Goal: Information Seeking & Learning: Learn about a topic

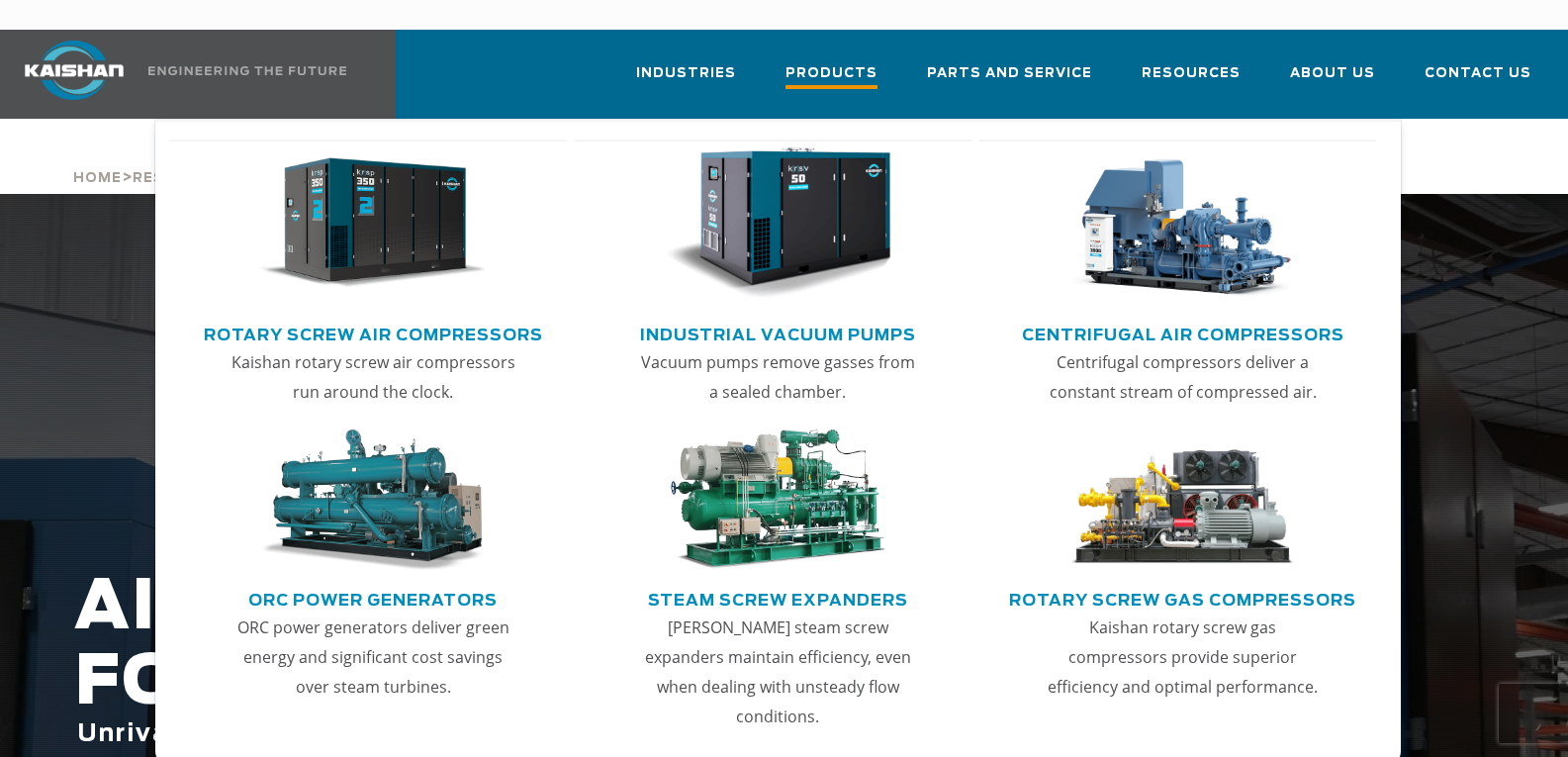
click at [862, 63] on span "Products" at bounding box center [831, 76] width 92 height 27
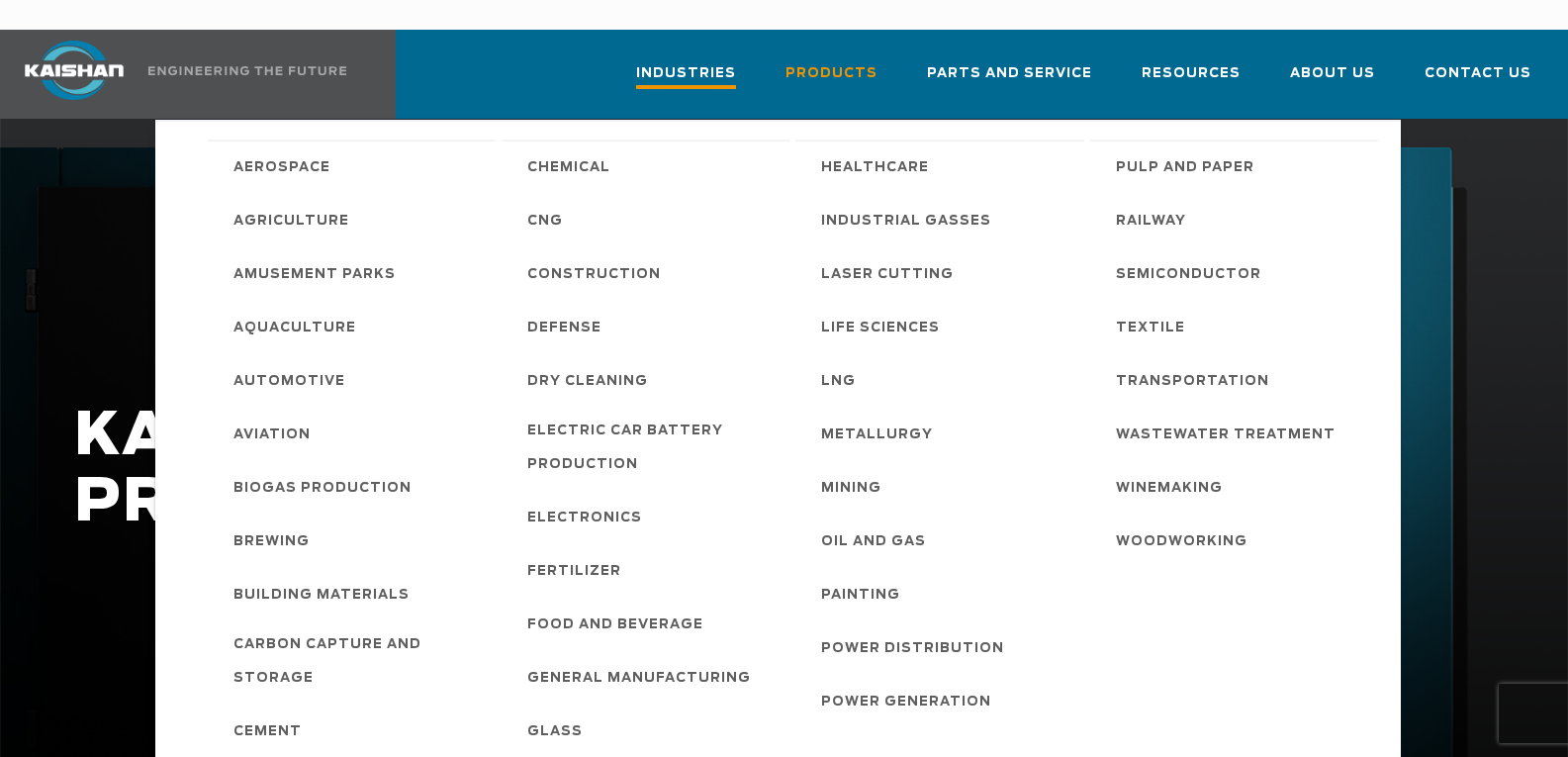
click at [729, 63] on span "Industries" at bounding box center [686, 76] width 100 height 27
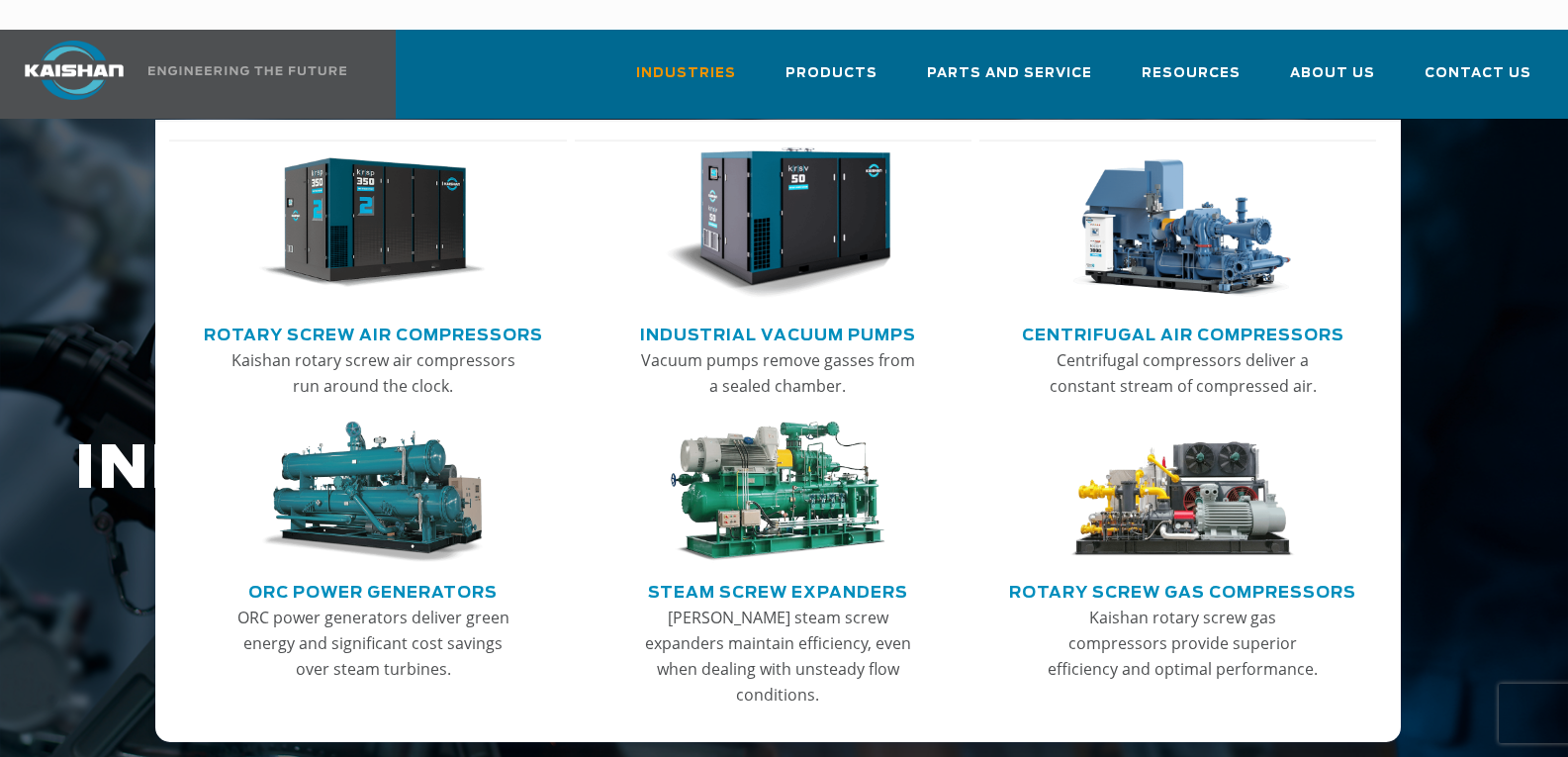
click at [447, 318] on link "Rotary Screw Air Compressors" at bounding box center [373, 333] width 339 height 30
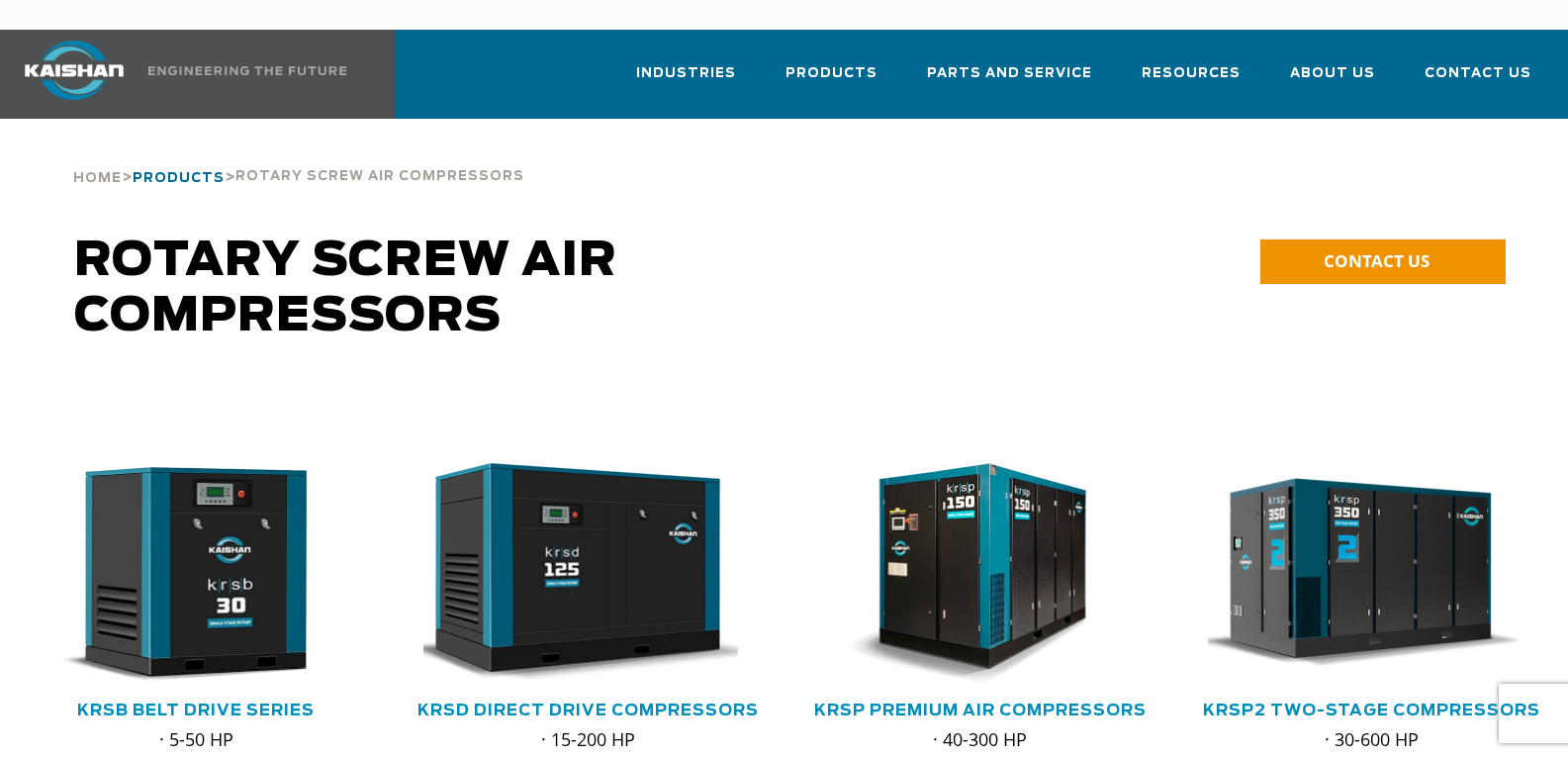
click at [193, 172] on span "Products" at bounding box center [178, 178] width 92 height 13
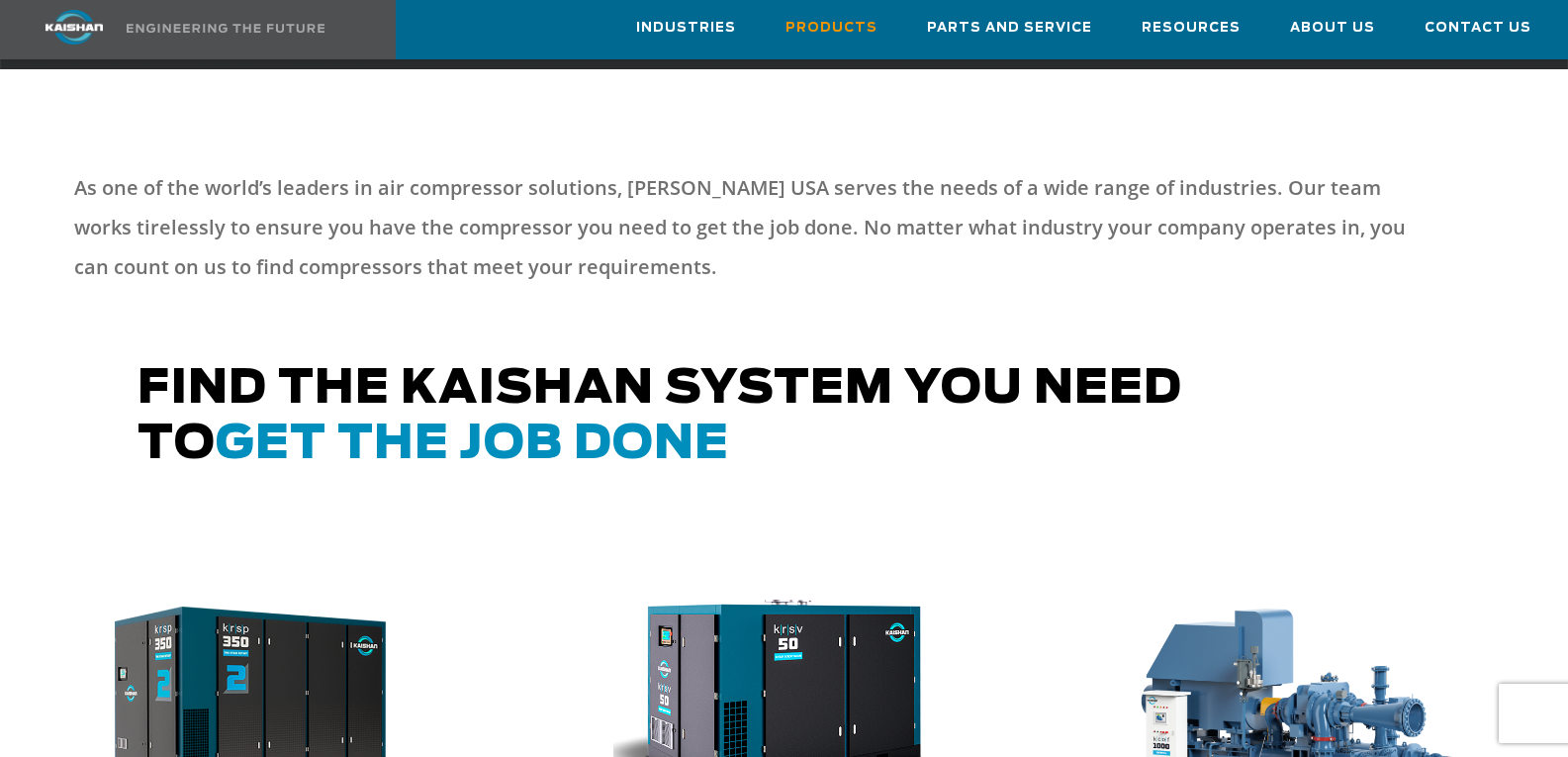
scroll to position [1187, 0]
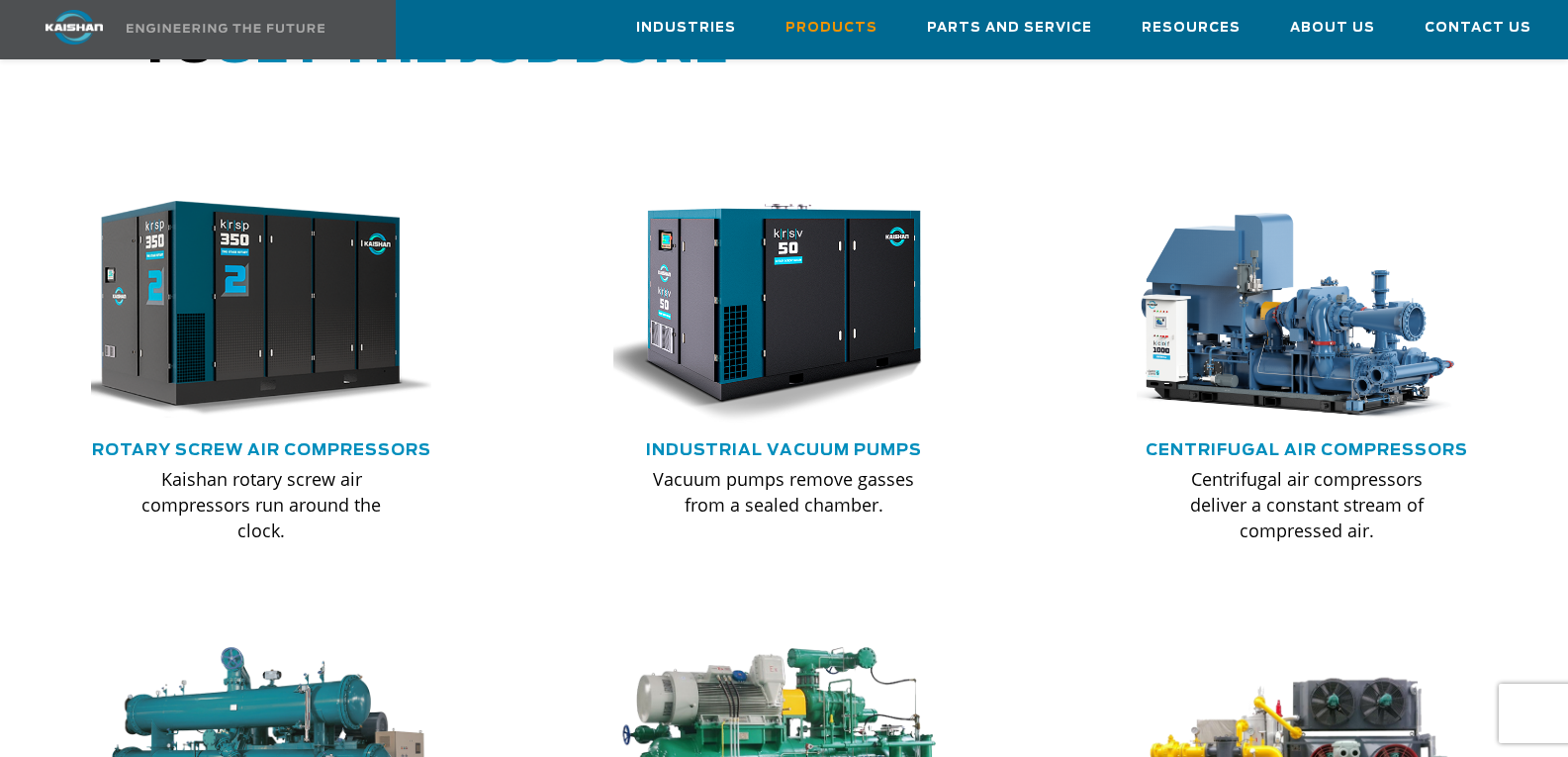
click at [287, 368] on img at bounding box center [246, 309] width 375 height 252
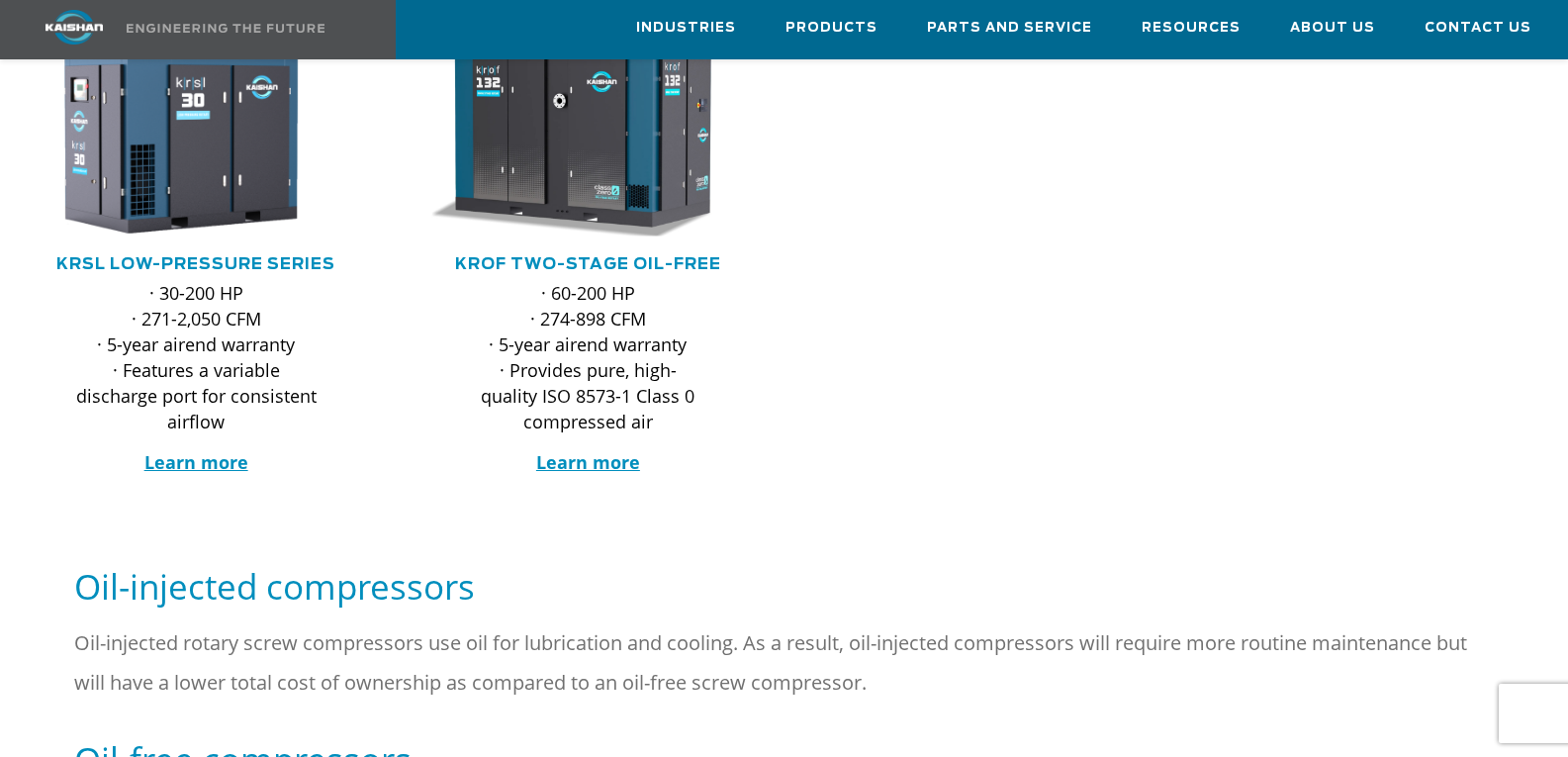
scroll to position [395, 0]
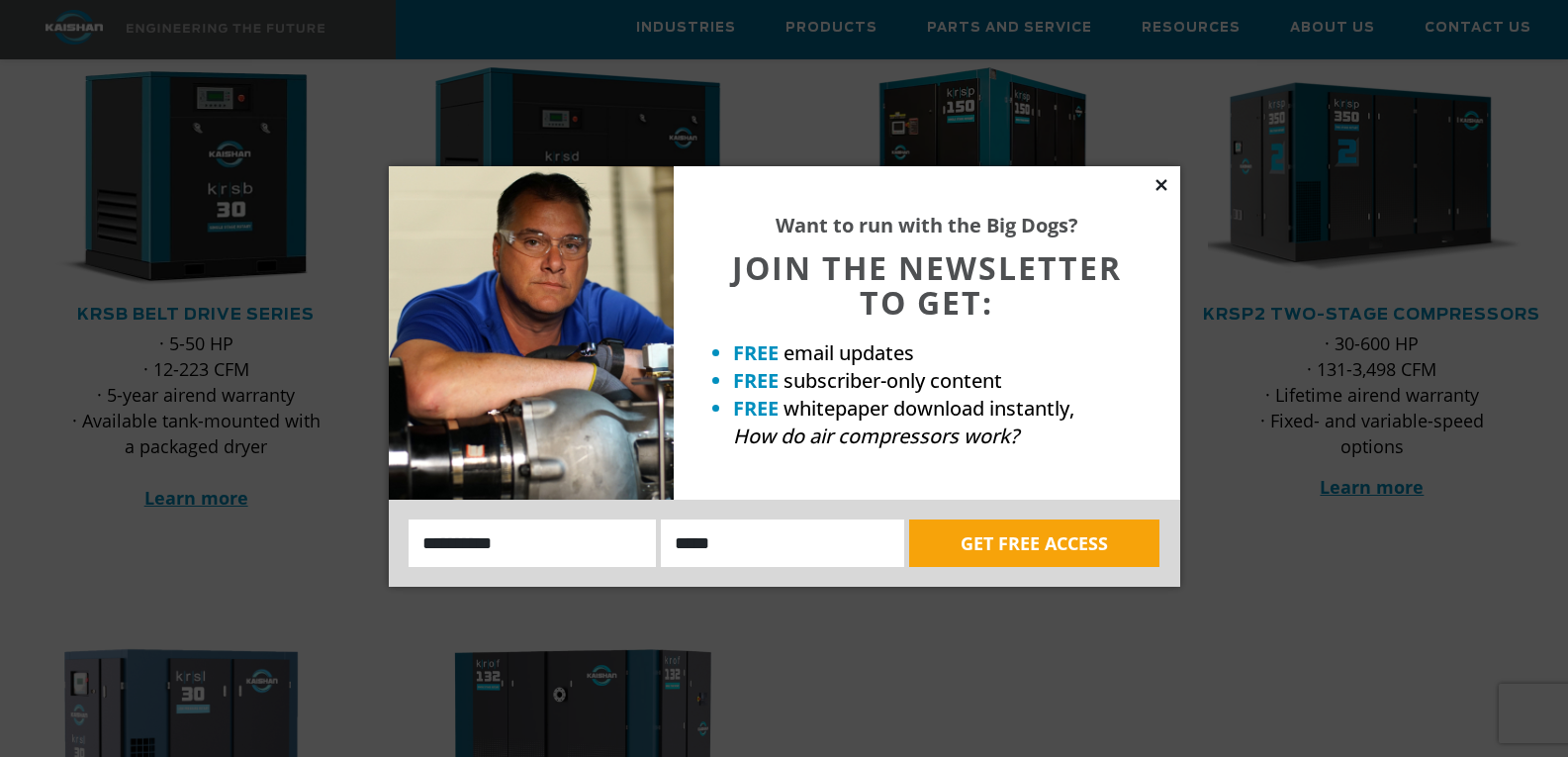
click at [1162, 182] on icon at bounding box center [1162, 185] width 18 height 18
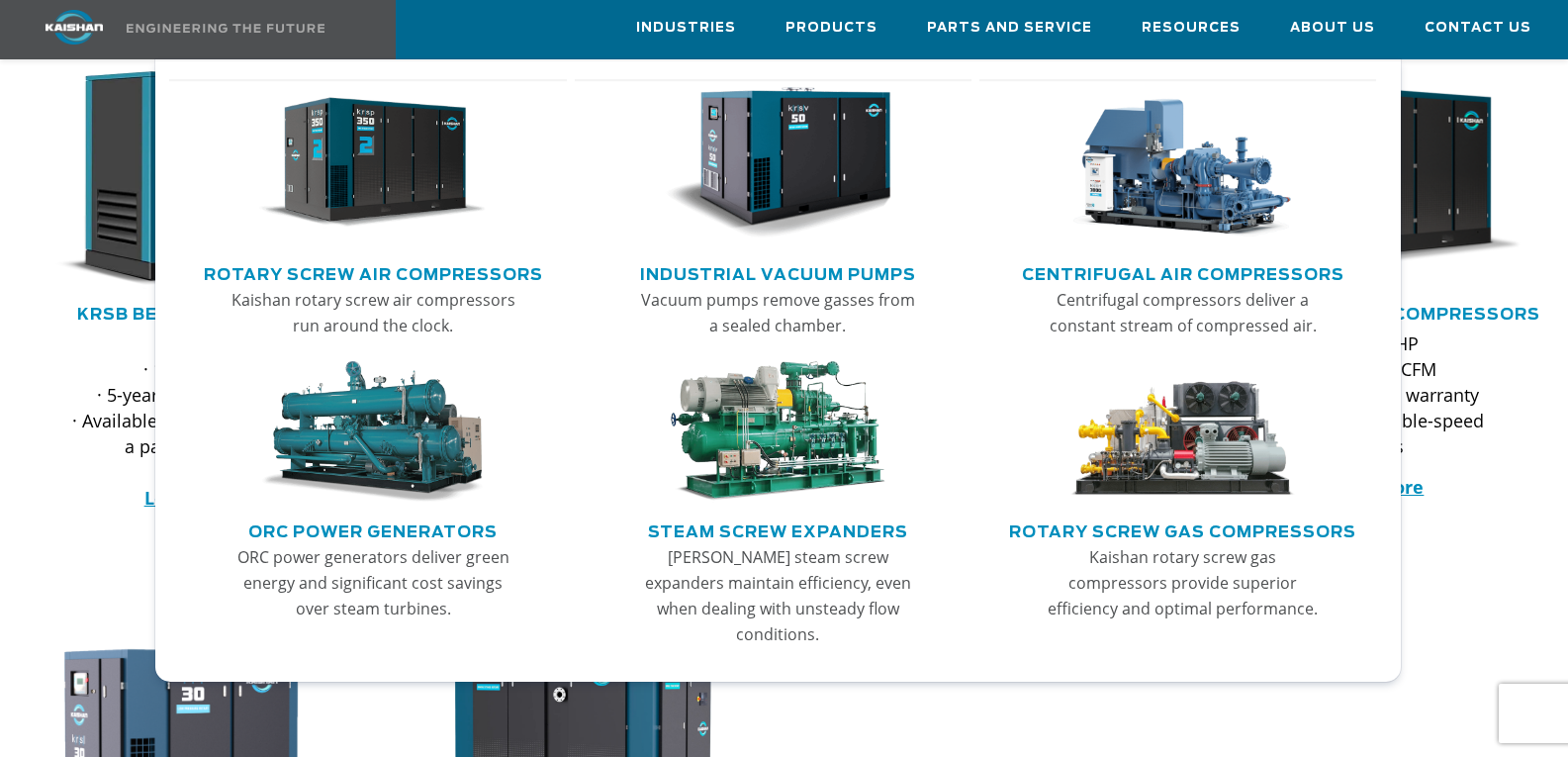
click at [1141, 197] on img "Main menu" at bounding box center [1182, 163] width 227 height 152
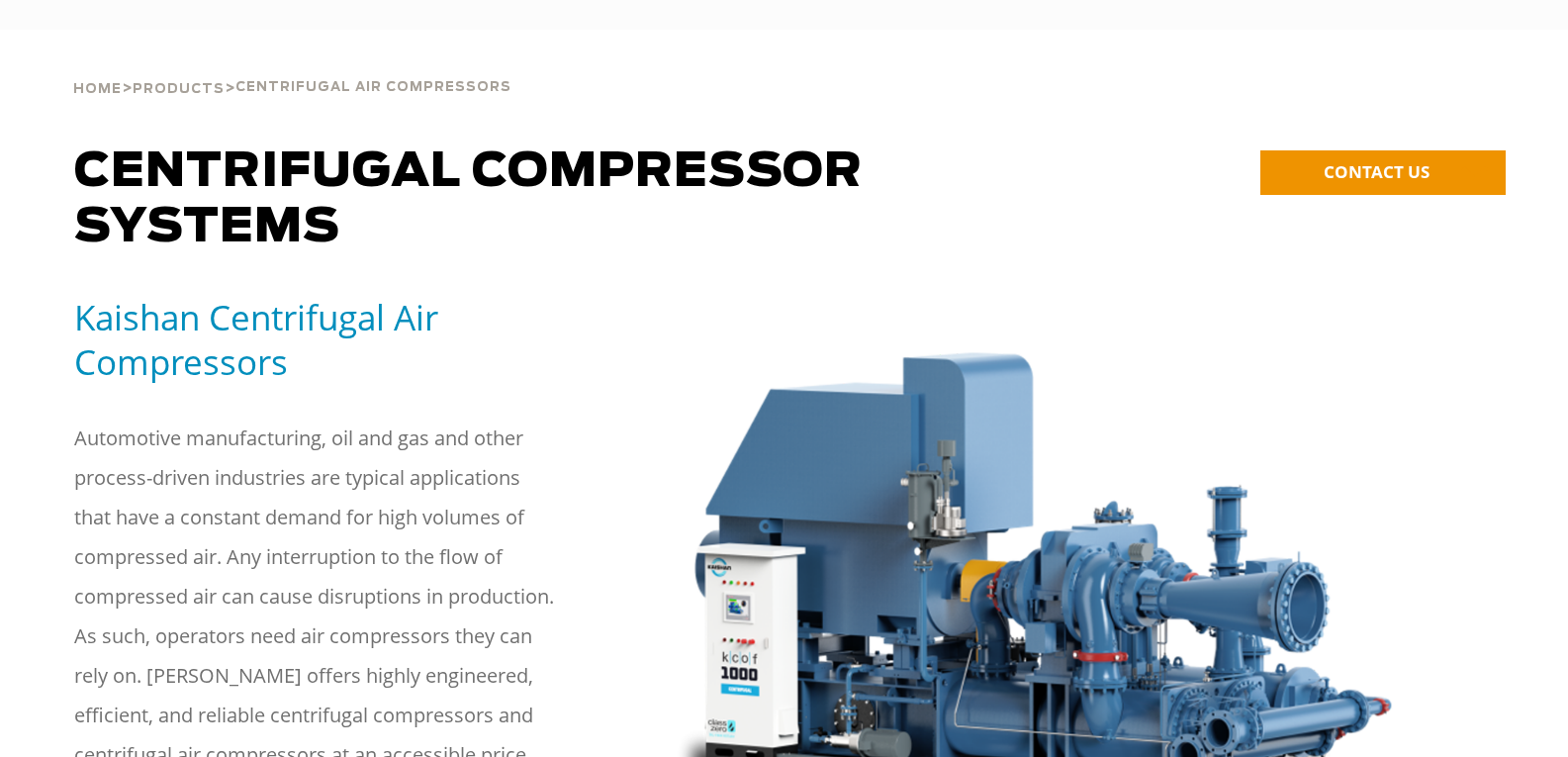
click at [1204, 295] on img at bounding box center [1030, 579] width 758 height 568
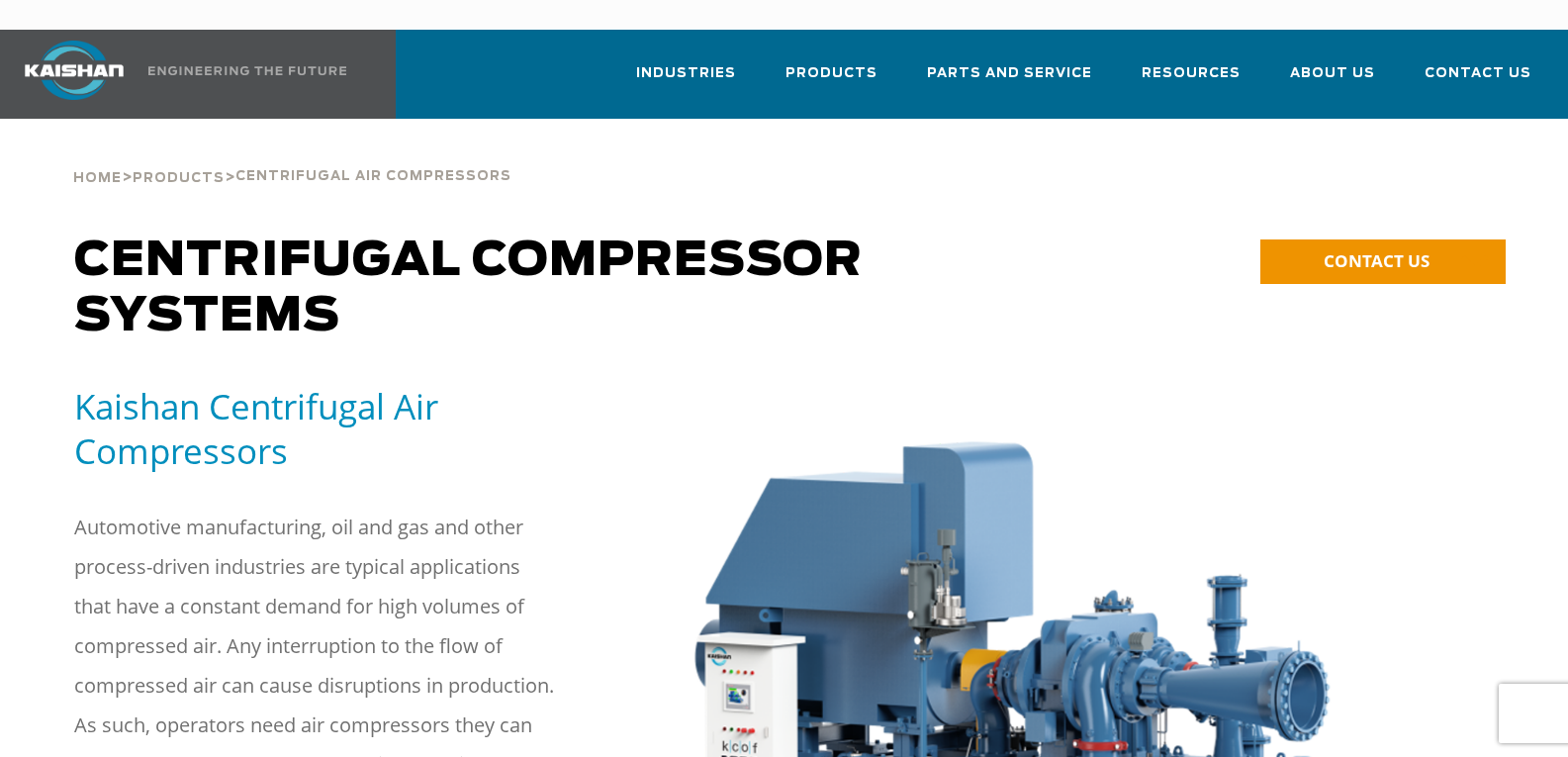
drag, startPoint x: 0, startPoint y: 0, endPoint x: 1204, endPoint y: 278, distance: 1235.7
click at [1204, 278] on div "**********" at bounding box center [1338, 274] width 331 height 82
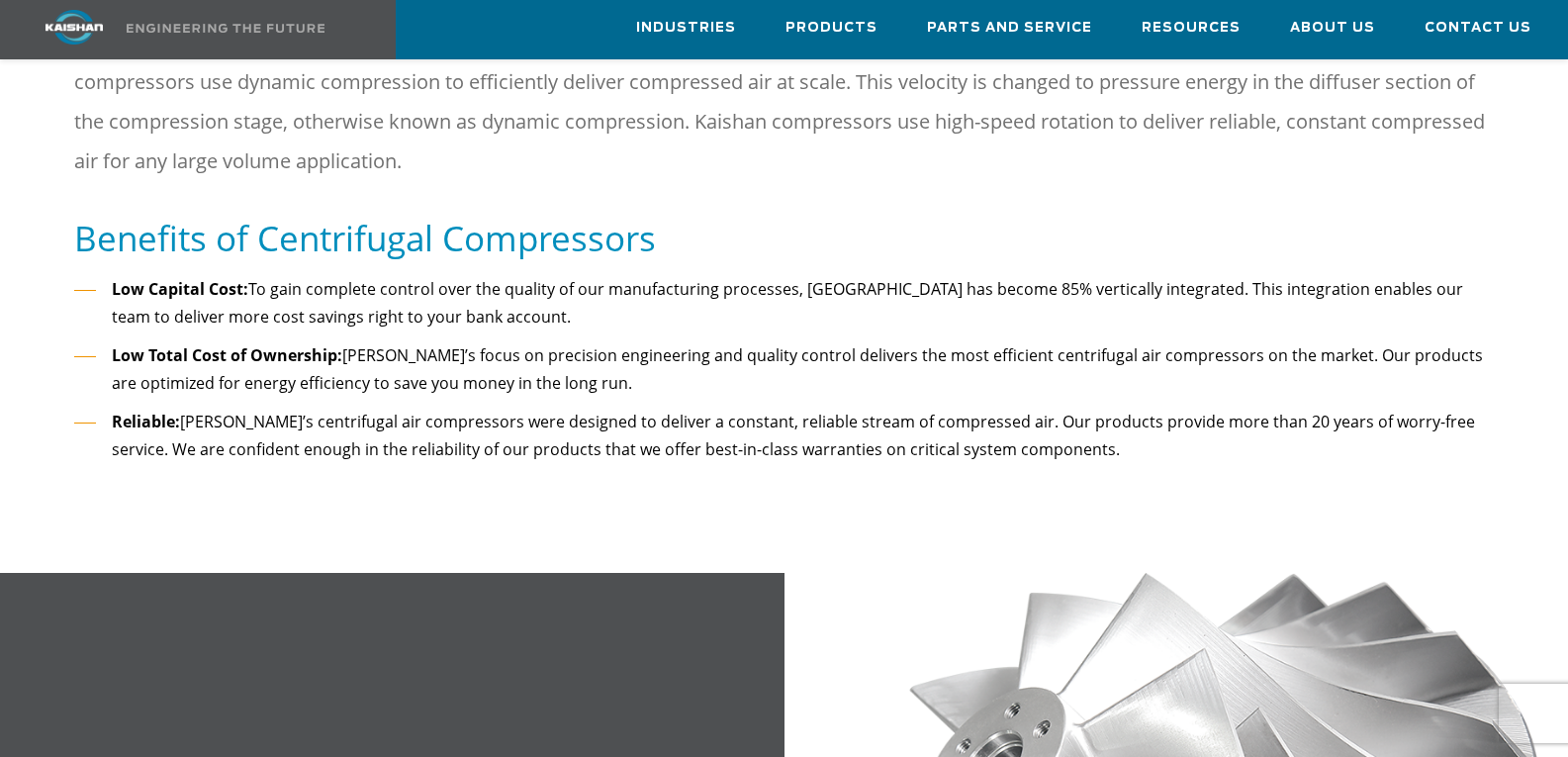
scroll to position [495, 0]
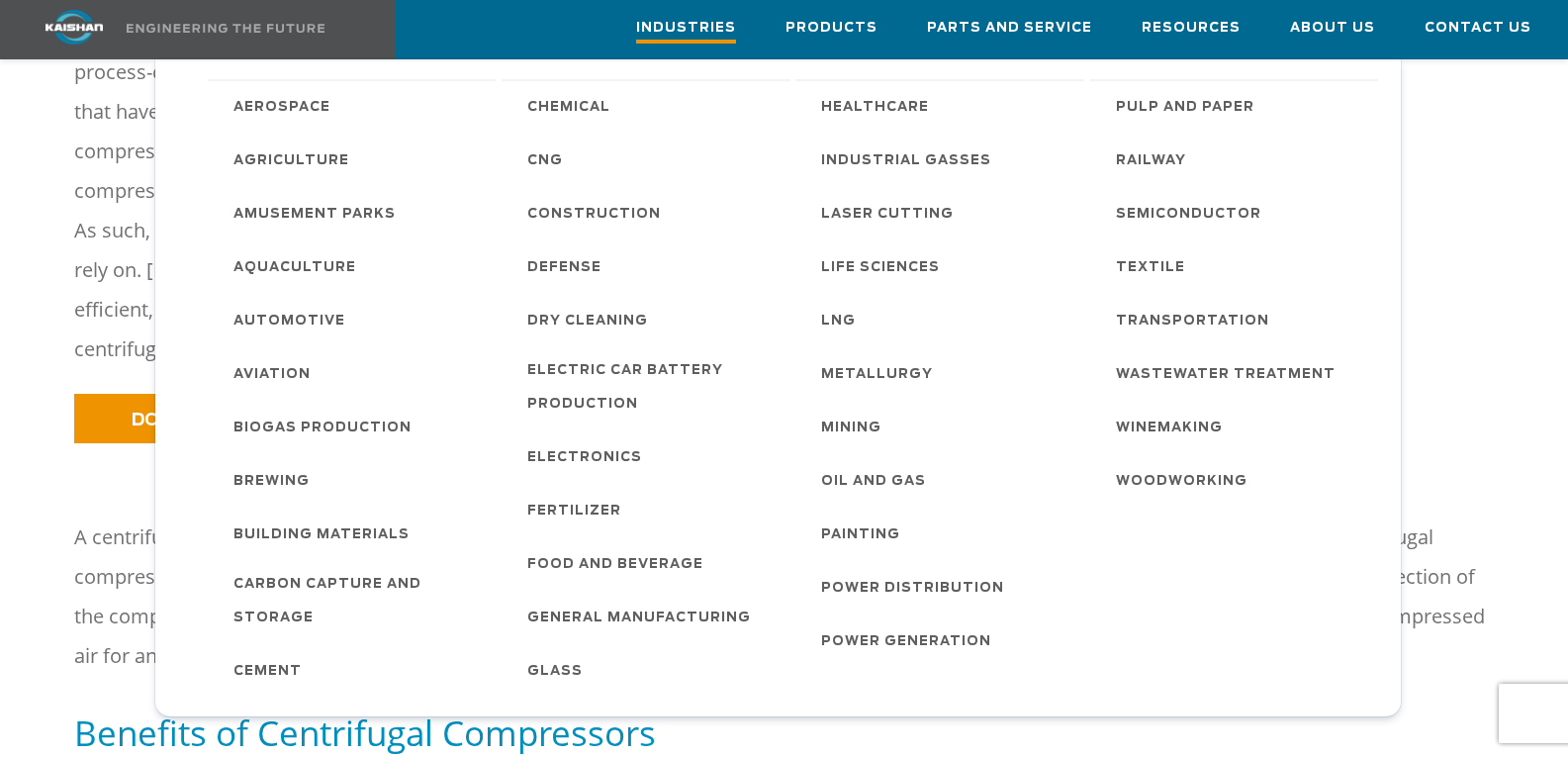
click at [714, 26] on span "Industries" at bounding box center [686, 30] width 100 height 27
